Goal: Information Seeking & Learning: Learn about a topic

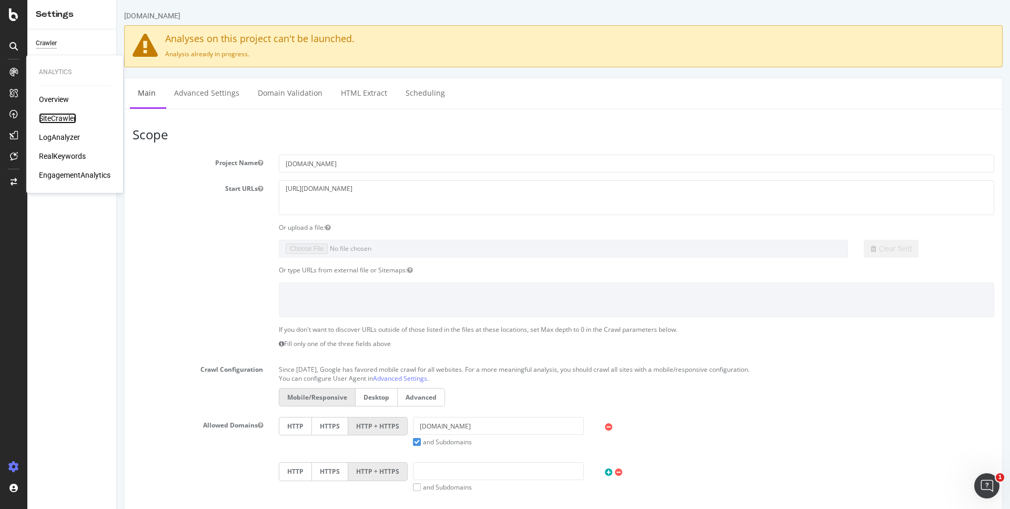
click at [74, 116] on div "SiteCrawler" at bounding box center [57, 118] width 37 height 11
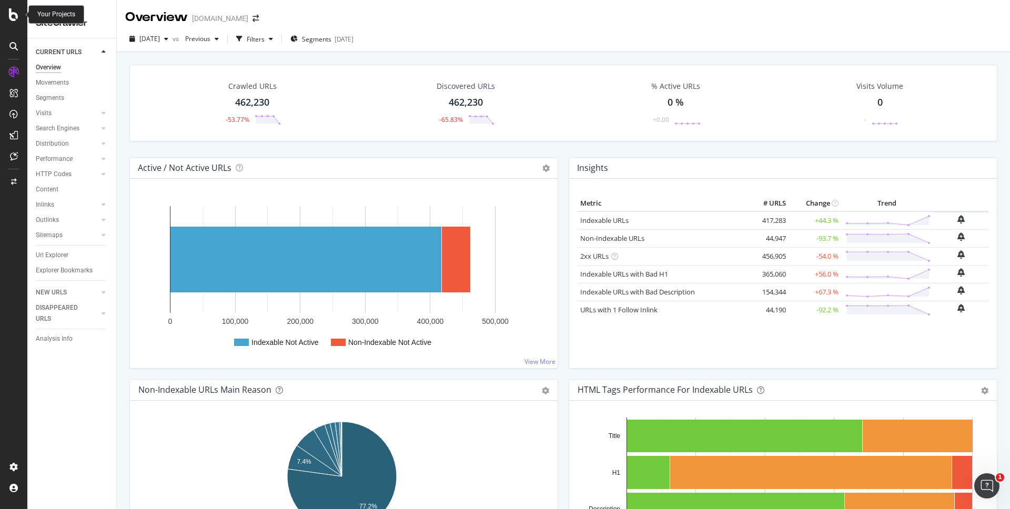
click at [16, 14] on icon at bounding box center [13, 14] width 9 height 13
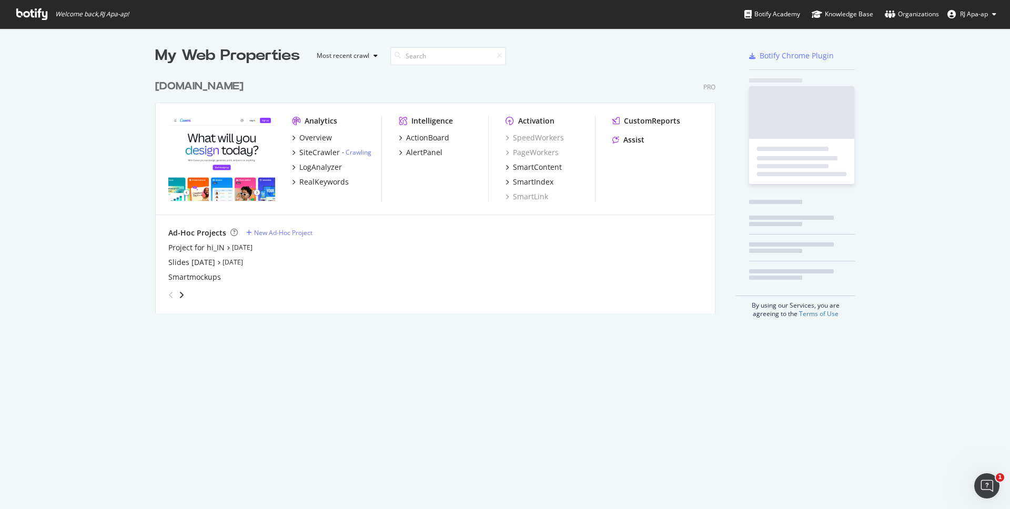
scroll to position [502, 995]
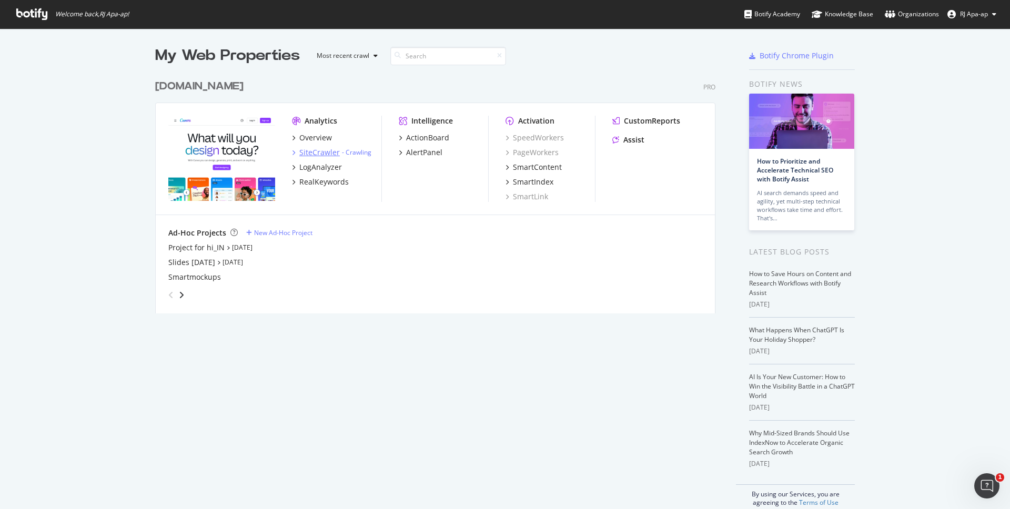
click at [321, 148] on div "SiteCrawler" at bounding box center [319, 152] width 41 height 11
click at [299, 139] on div "Overview" at bounding box center [315, 138] width 33 height 11
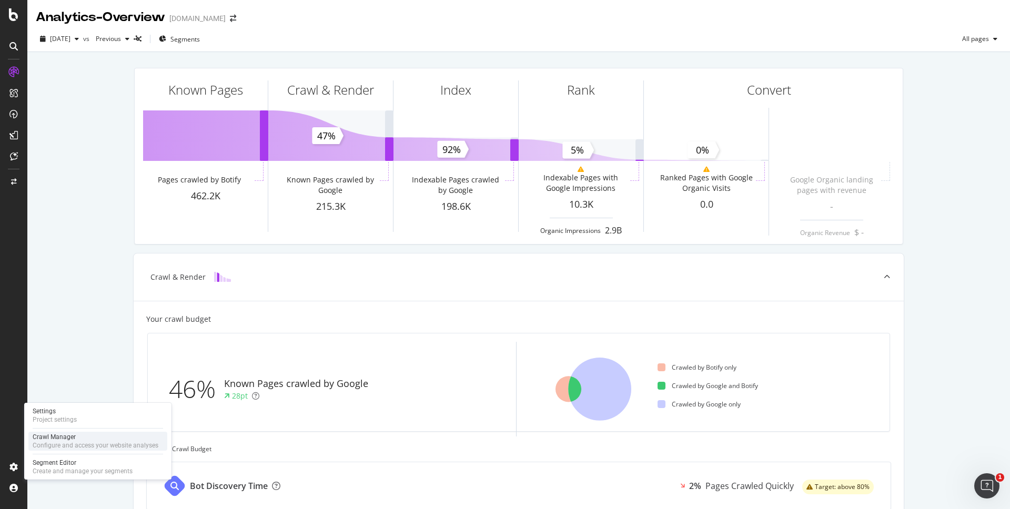
click at [47, 444] on div "Configure and access your website analyses" at bounding box center [96, 446] width 126 height 8
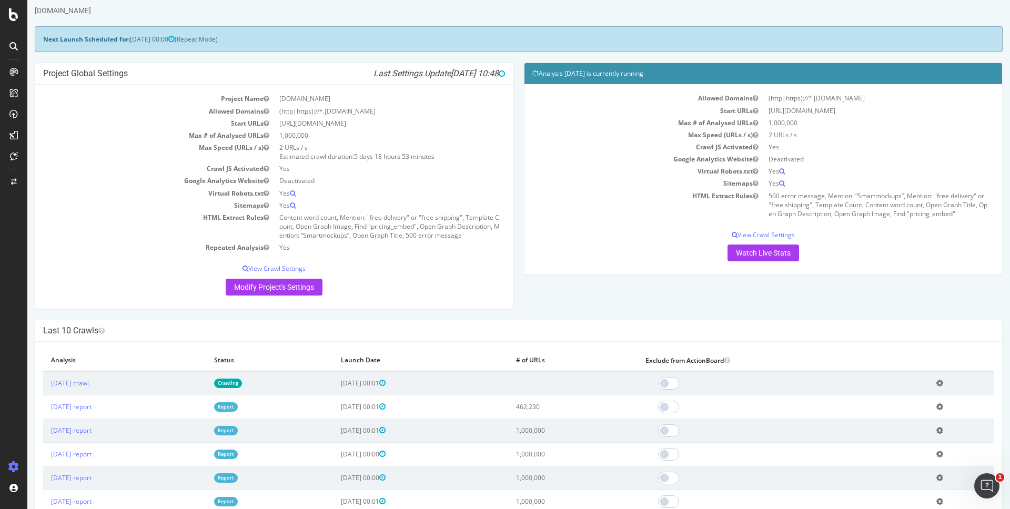
scroll to position [51, 0]
